Goal: Information Seeking & Learning: Learn about a topic

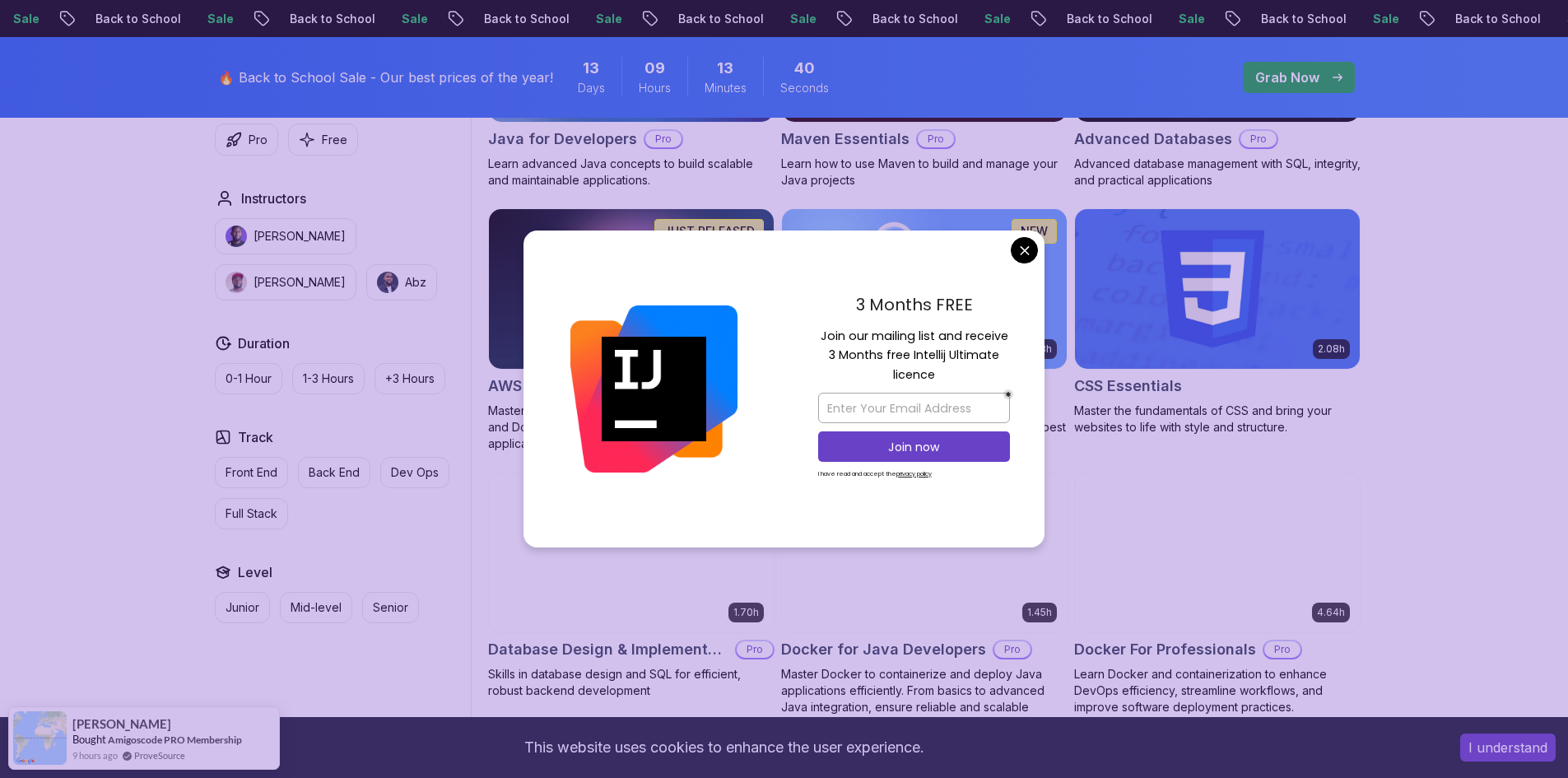
scroll to position [1236, 0]
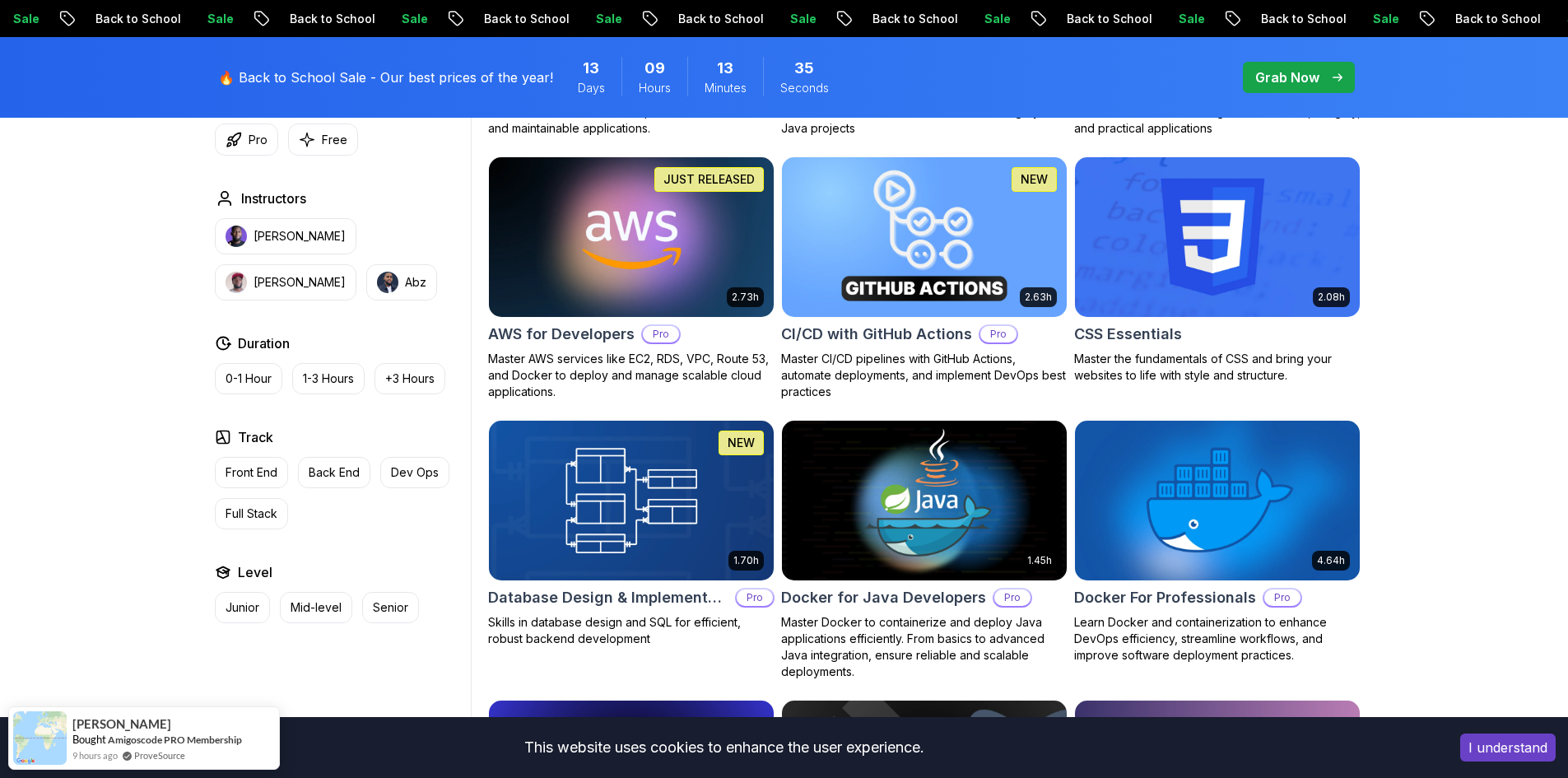
click at [918, 242] on img at bounding box center [923, 237] width 299 height 167
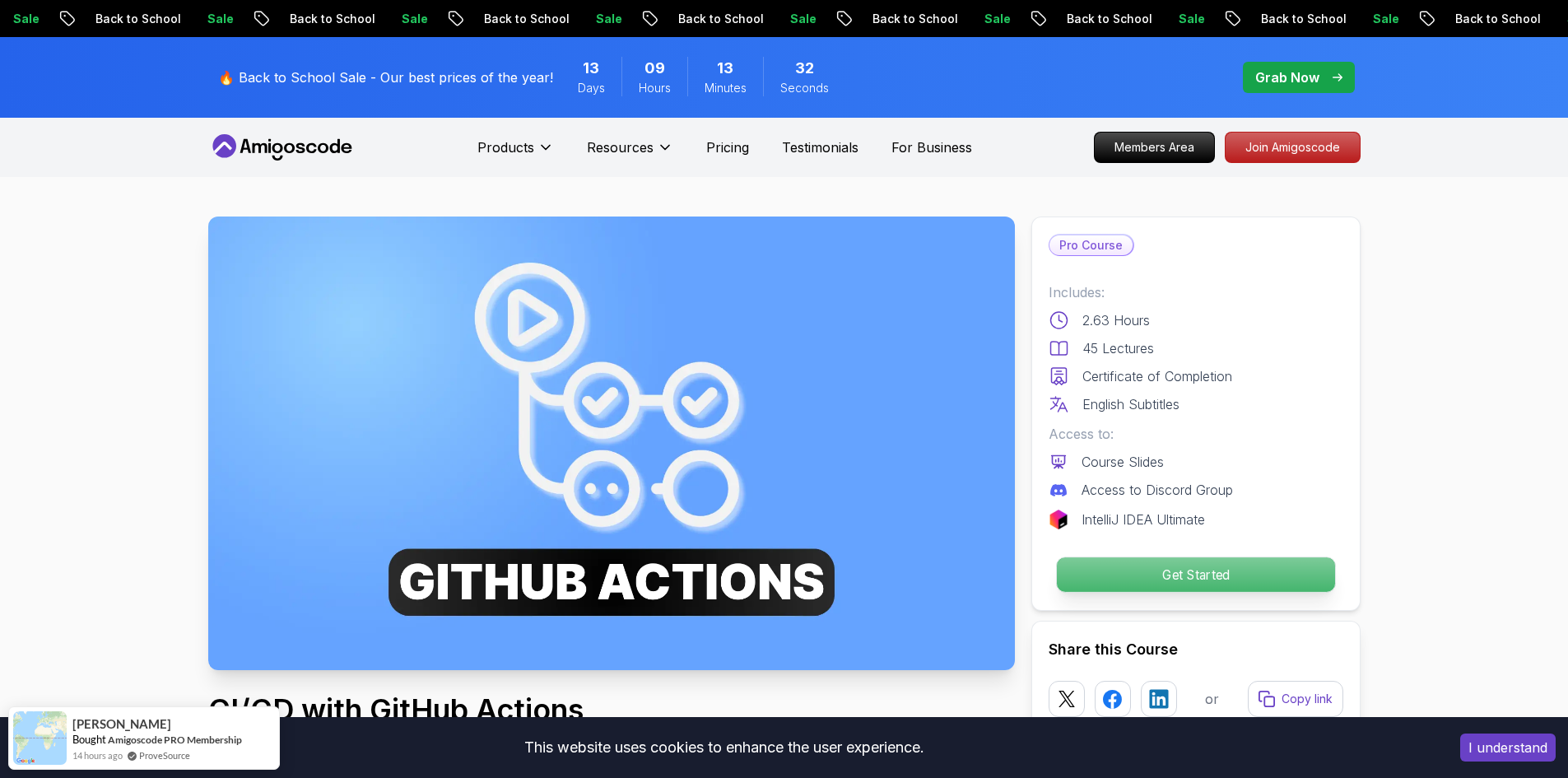
click at [1144, 570] on p "Get Started" at bounding box center [1195, 574] width 278 height 34
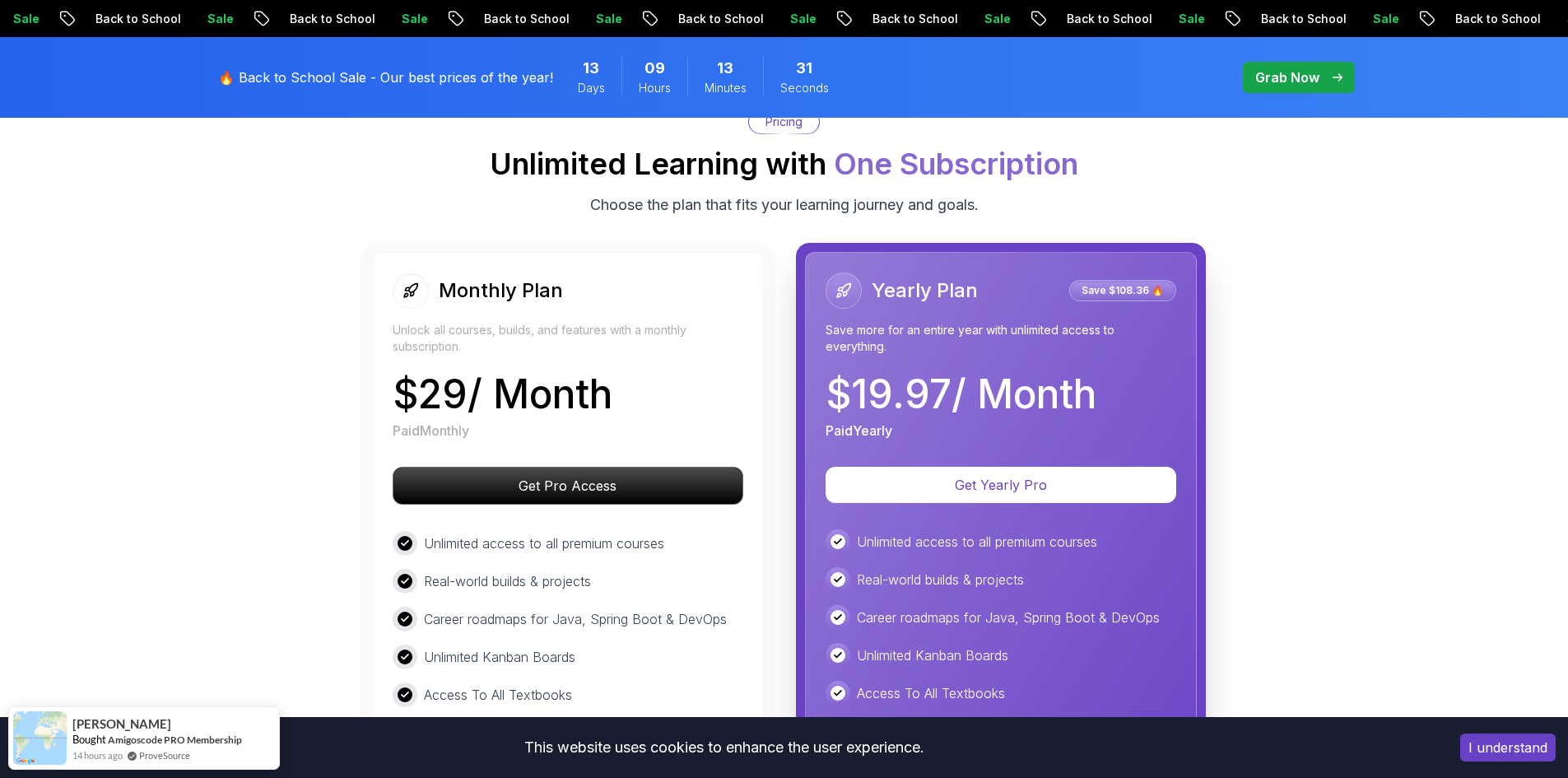
scroll to position [3877, 0]
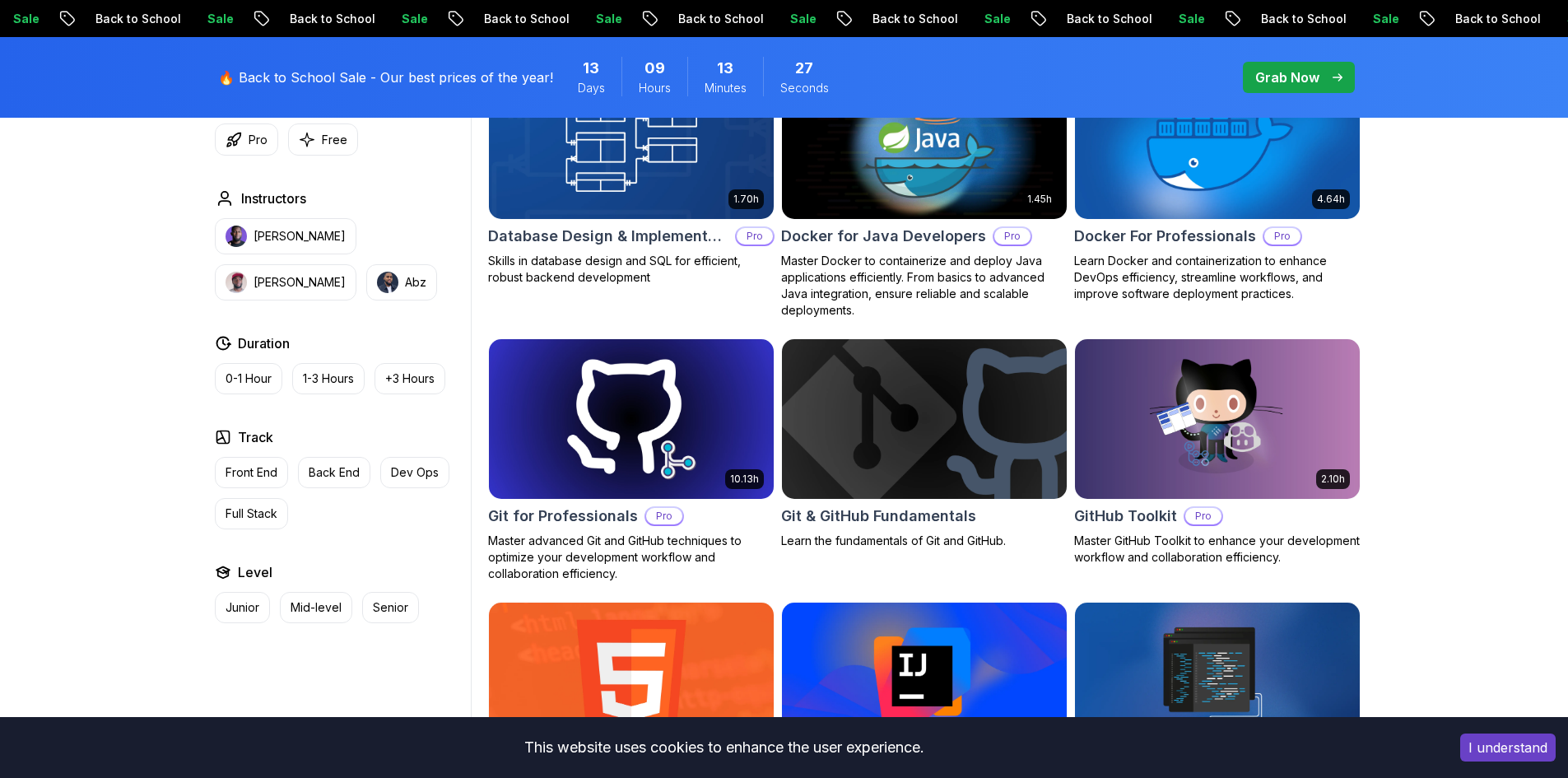
scroll to position [1647, 0]
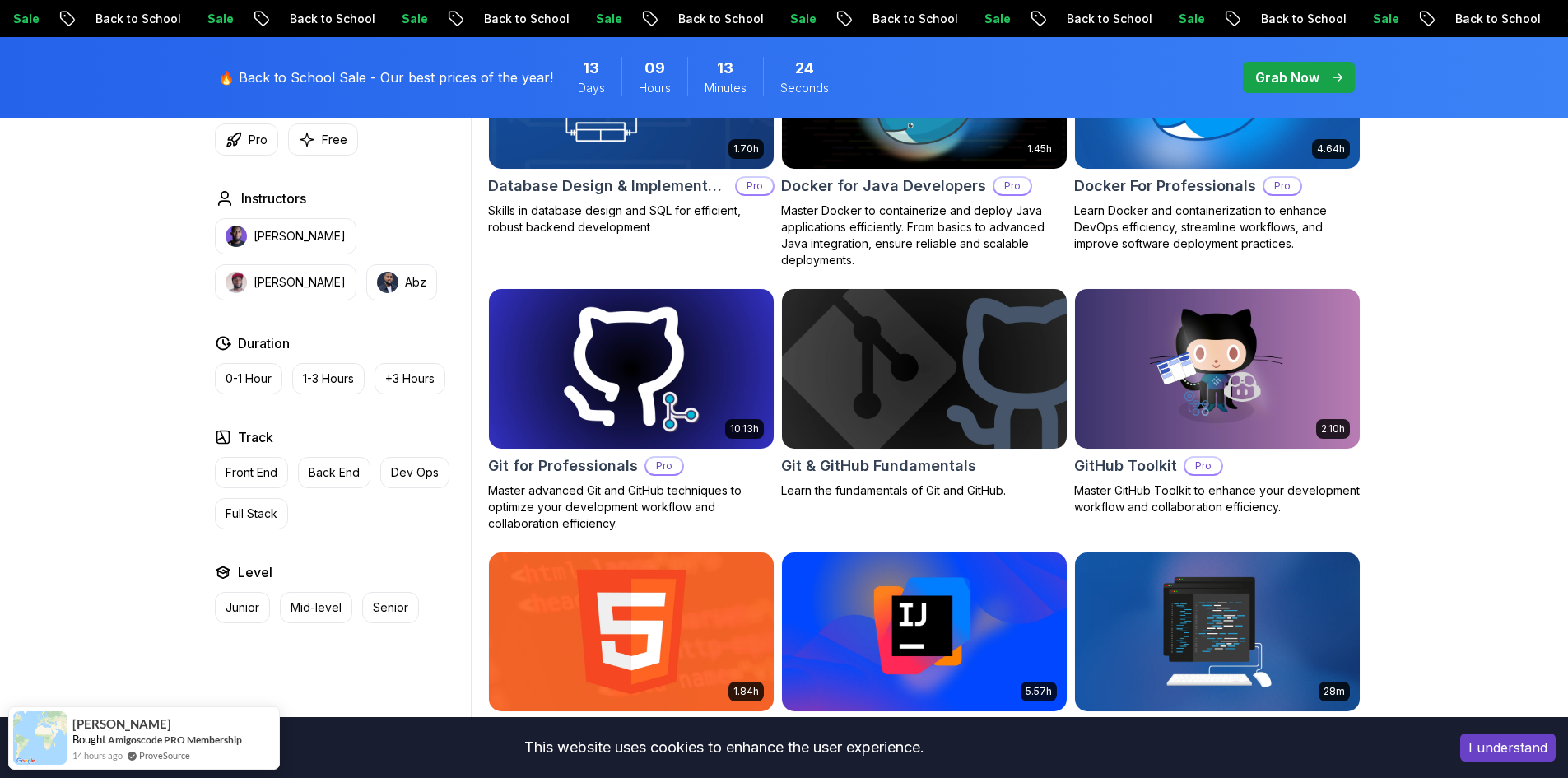
click at [663, 386] on img at bounding box center [631, 369] width 299 height 167
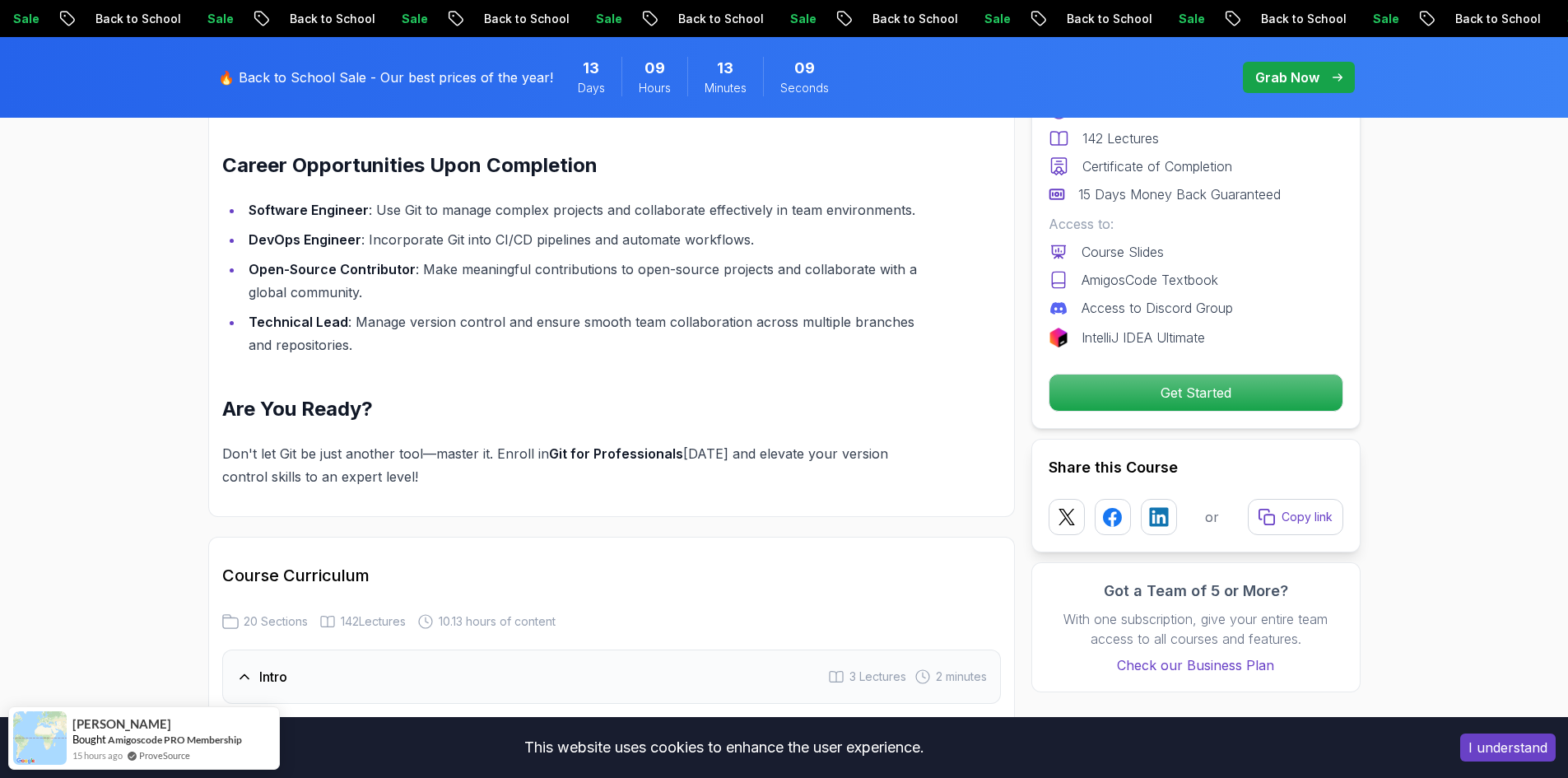
scroll to position [2388, 0]
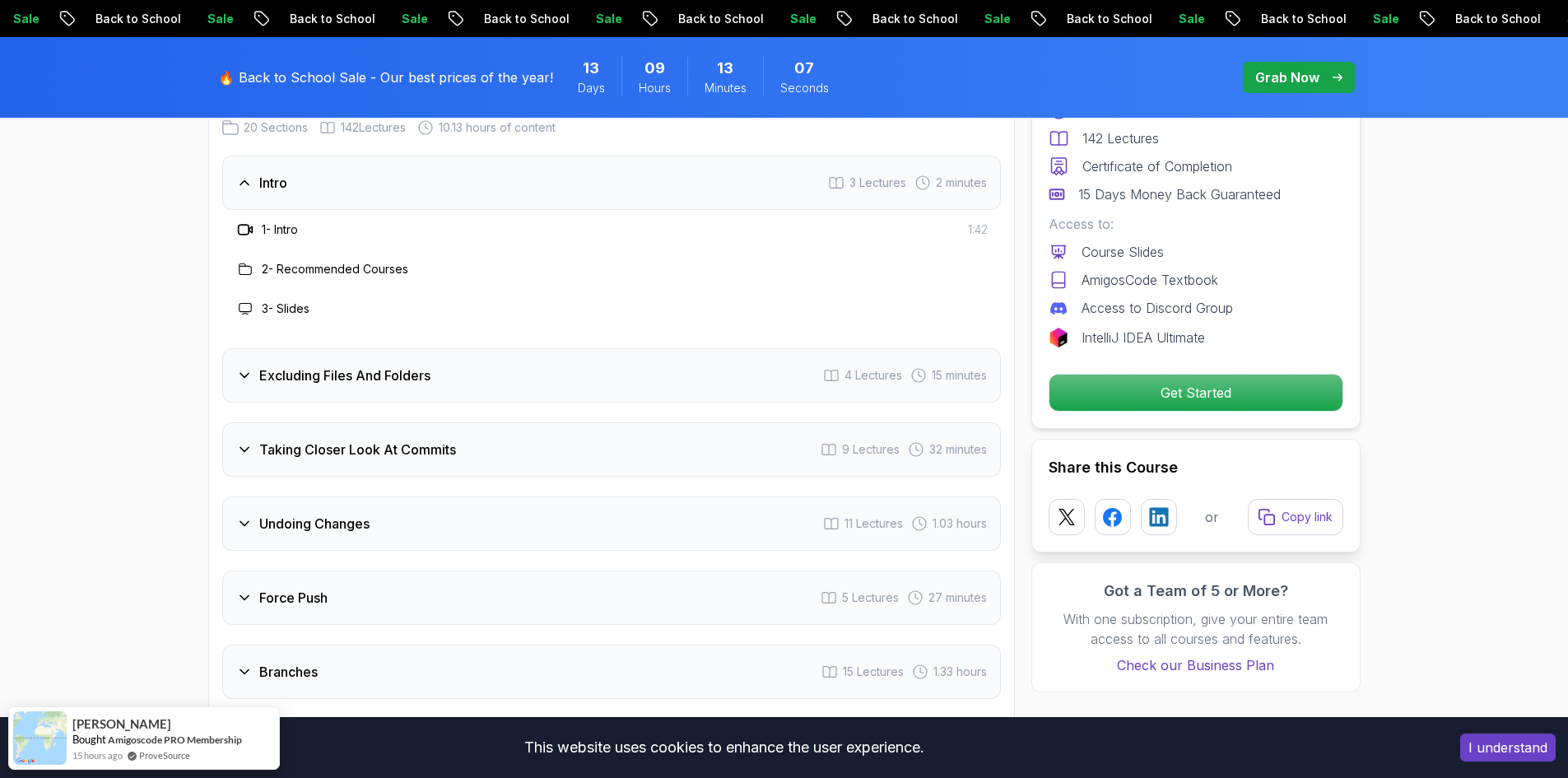
click at [786, 360] on div "Excluding Files And Folders 4 Lectures 15 minutes" at bounding box center [611, 375] width 779 height 54
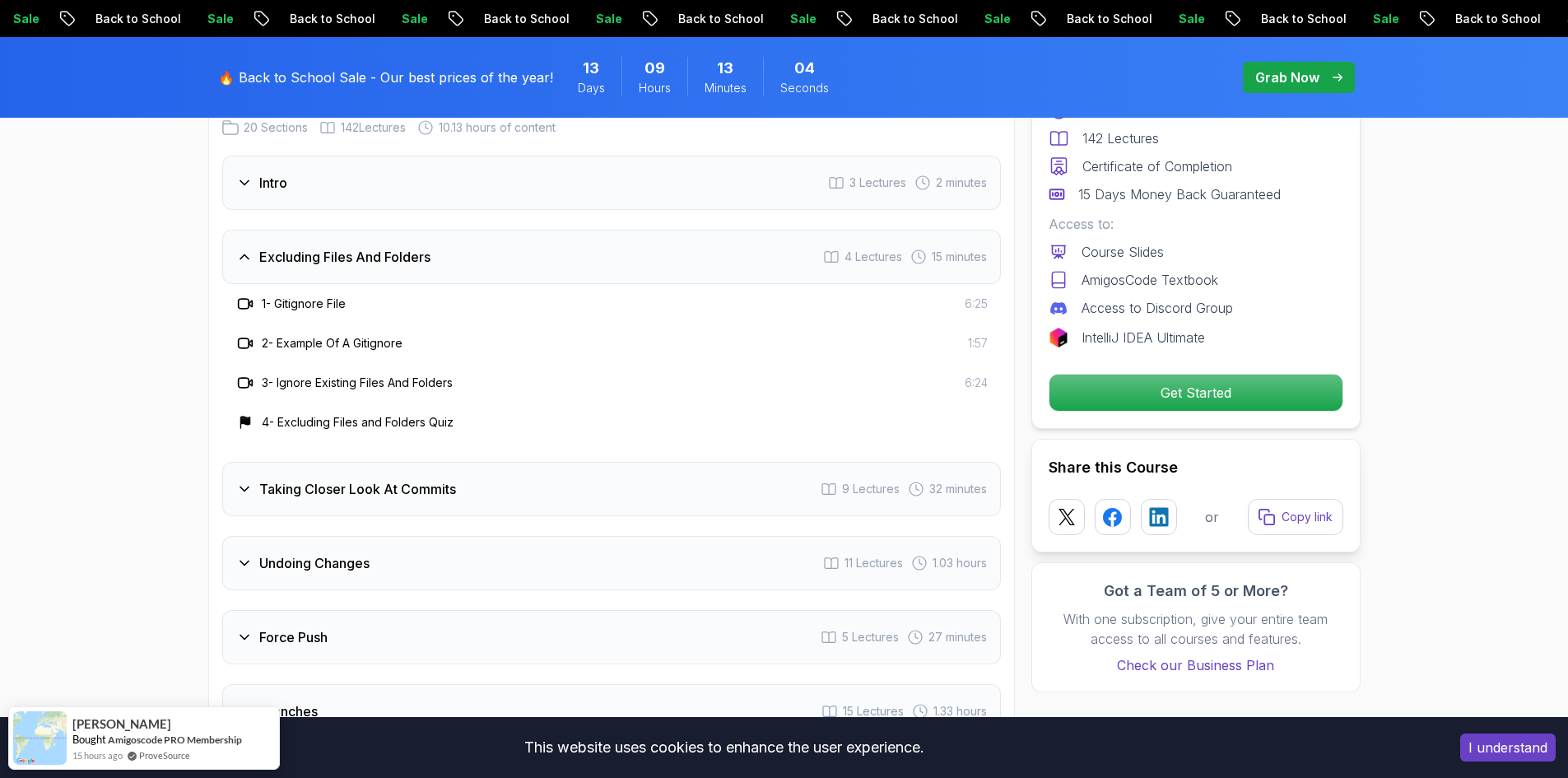
click at [428, 479] on h3 "Taking Closer Look At Commits" at bounding box center [357, 489] width 197 height 20
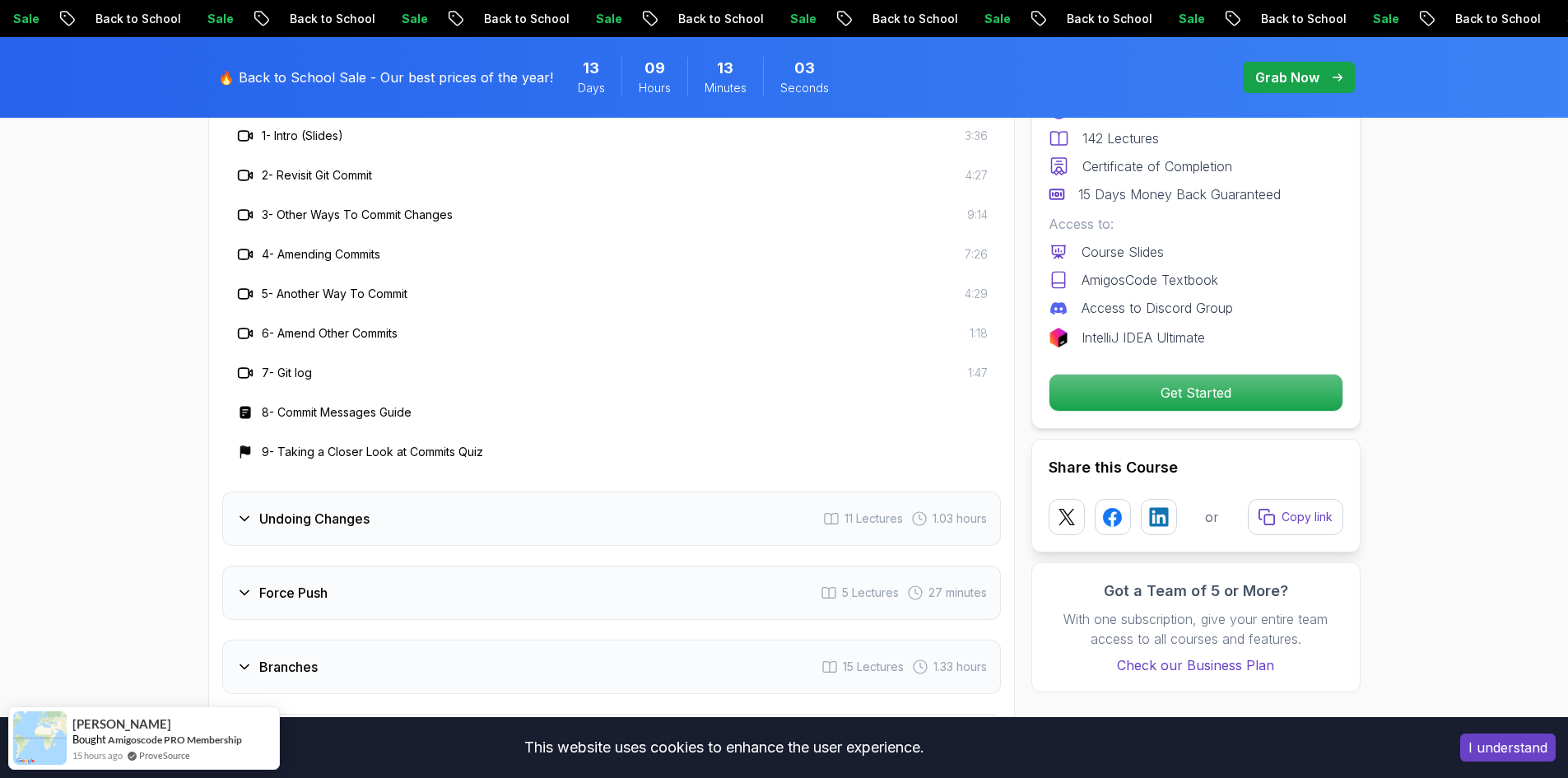
scroll to position [2635, 0]
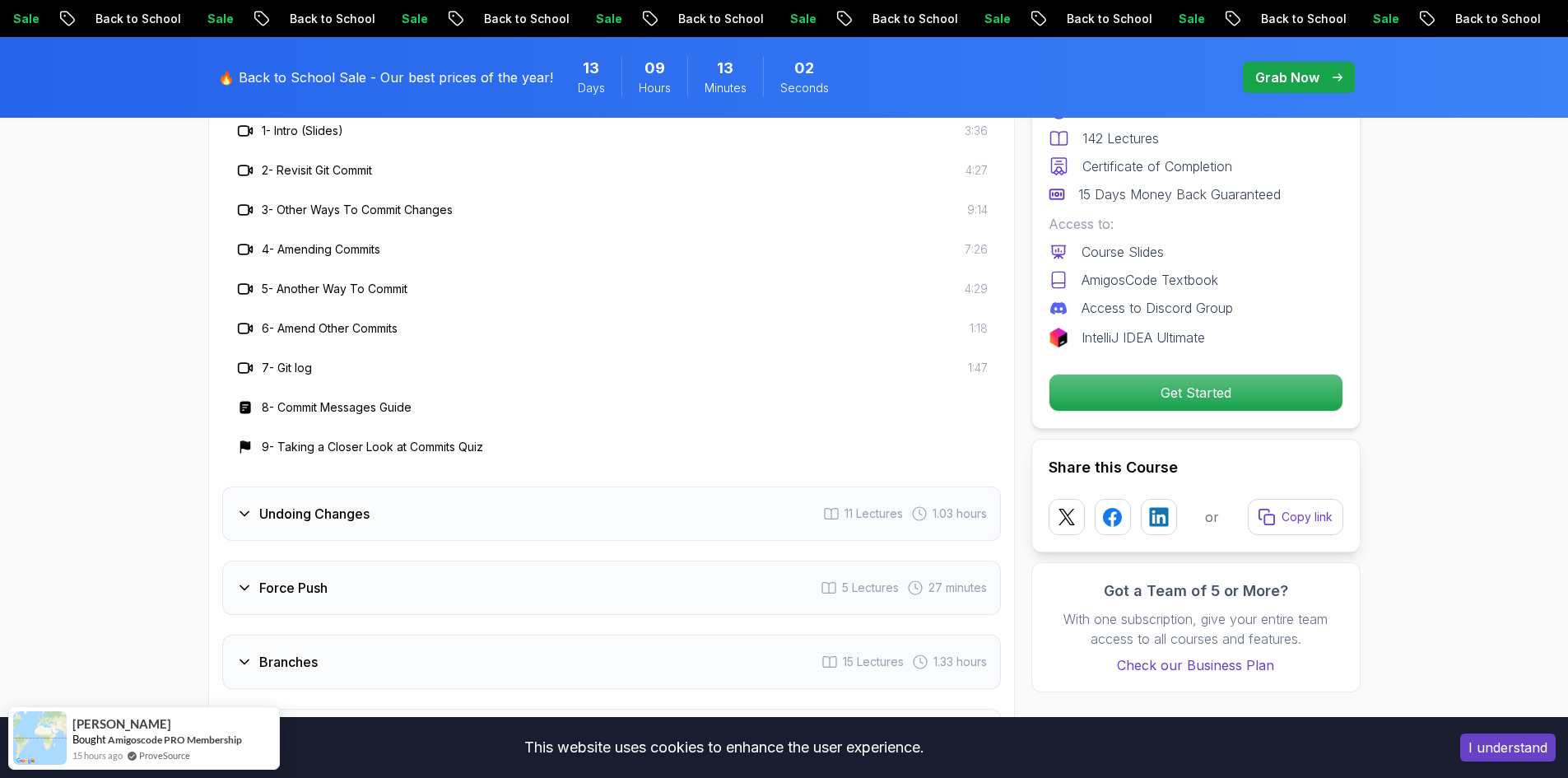
click at [461, 493] on div "Undoing Changes 11 Lectures 1.03 hours" at bounding box center [611, 514] width 779 height 54
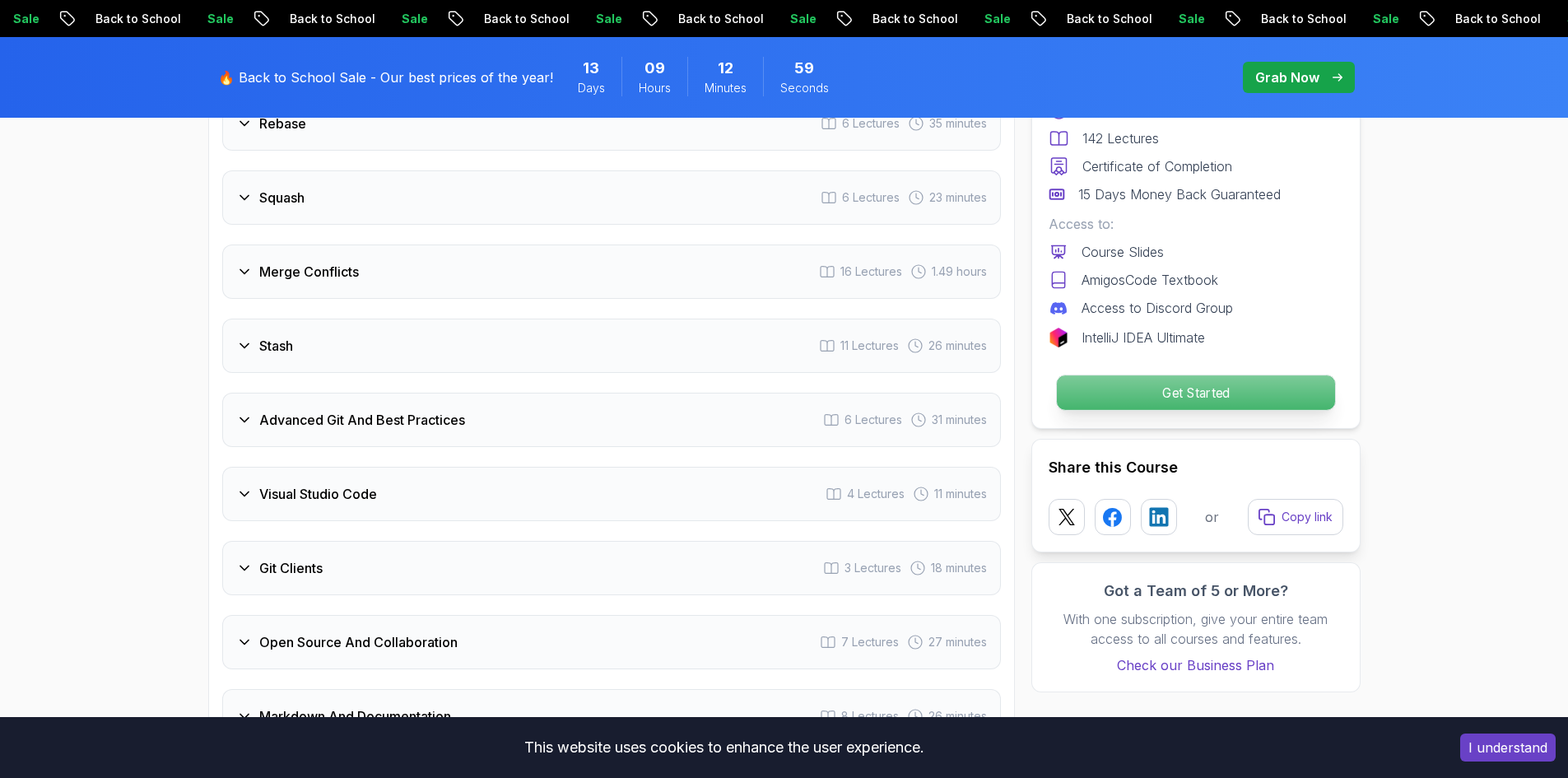
click at [1206, 383] on p "Get Started" at bounding box center [1195, 392] width 278 height 34
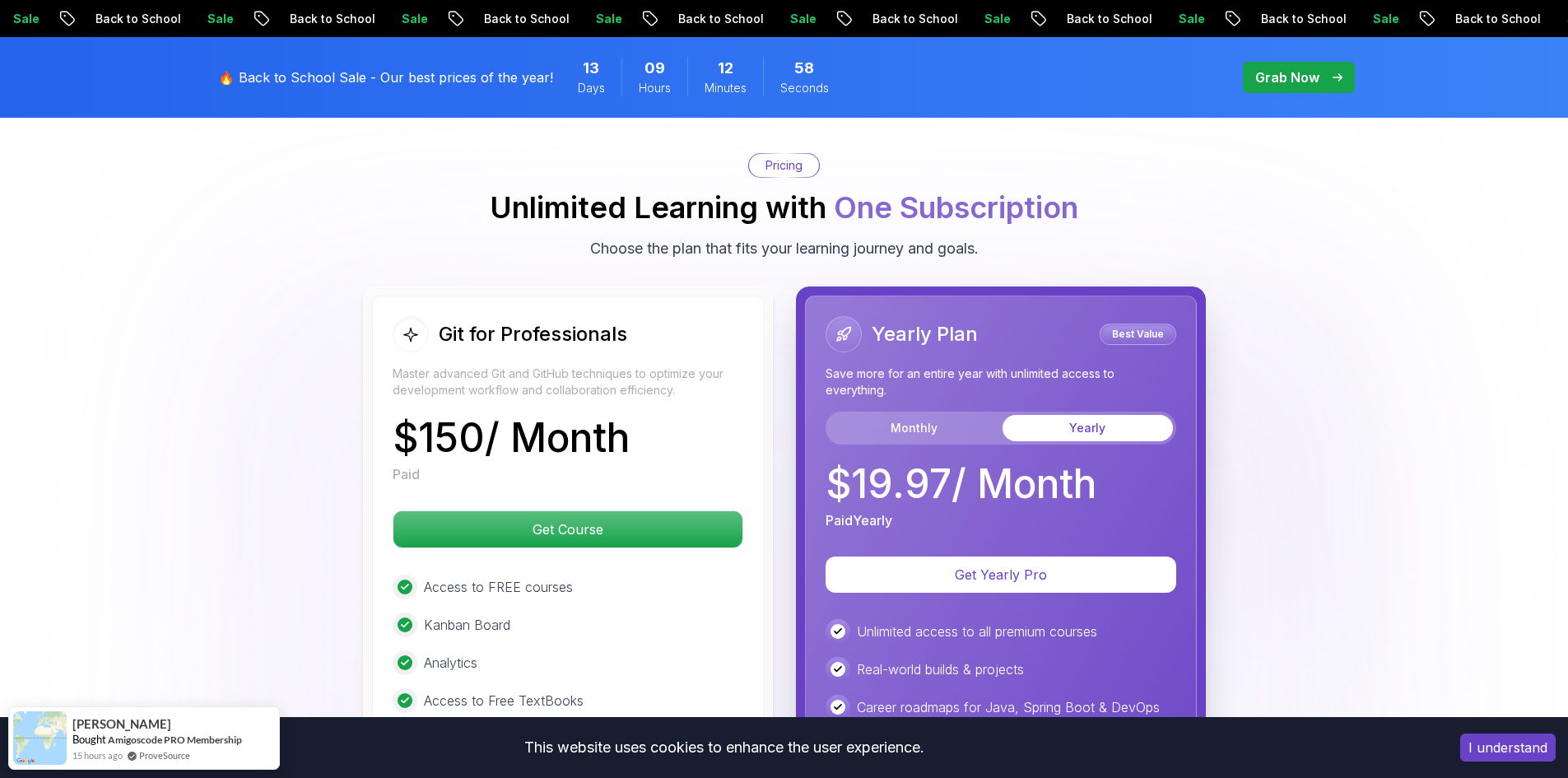
scroll to position [4551, 0]
